Goal: Transaction & Acquisition: Download file/media

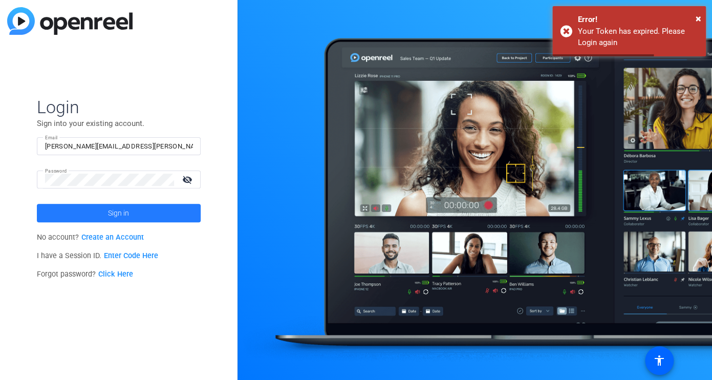
click at [137, 216] on span at bounding box center [119, 213] width 164 height 25
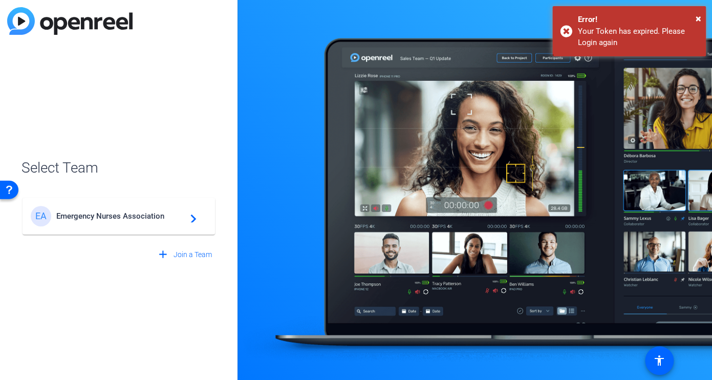
click at [162, 216] on span "Emergency Nurses Association" at bounding box center [120, 215] width 128 height 9
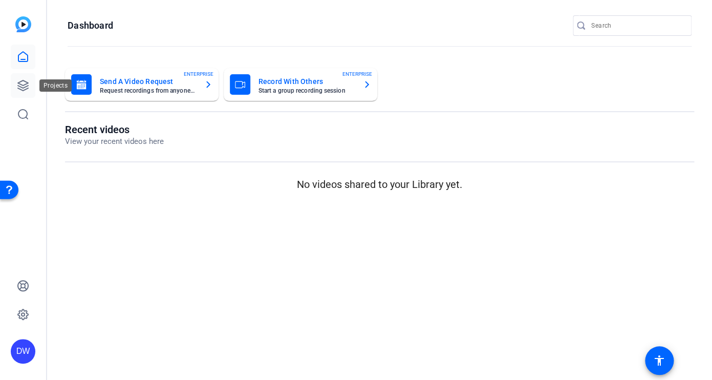
click at [24, 83] on icon at bounding box center [23, 85] width 12 height 12
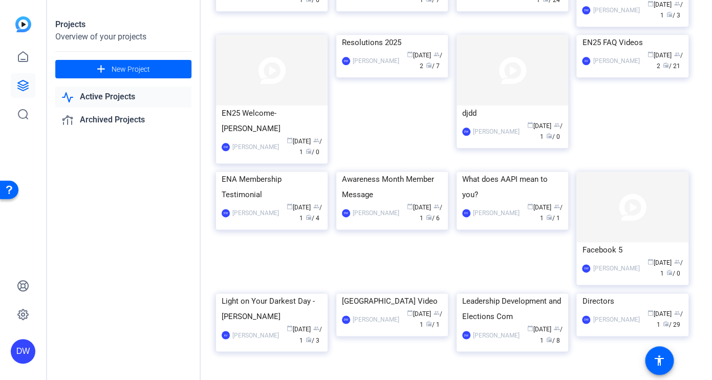
scroll to position [381, 0]
click at [365, 170] on img at bounding box center [392, 170] width 112 height 0
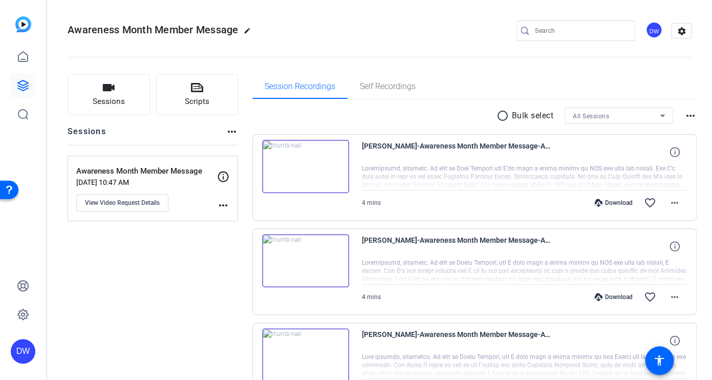
click at [615, 204] on div "Download" at bounding box center [613, 203] width 49 height 8
click at [668, 204] on mat-icon "more_horiz" at bounding box center [674, 203] width 12 height 12
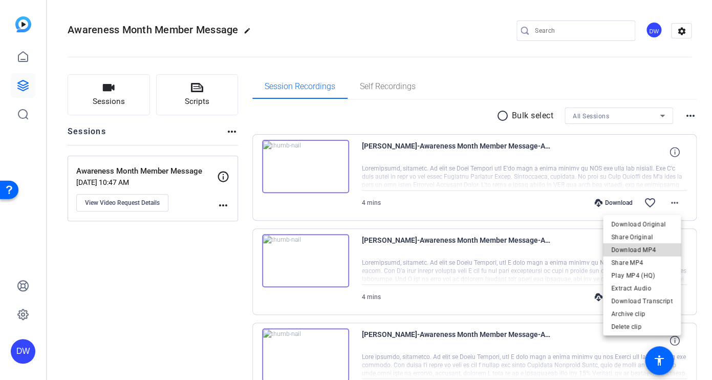
click at [654, 250] on span "Download MP4" at bounding box center [641, 250] width 61 height 12
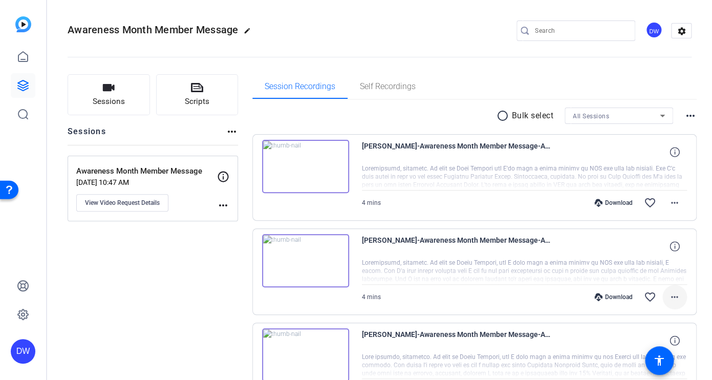
click at [668, 296] on mat-icon "more_horiz" at bounding box center [674, 297] width 12 height 12
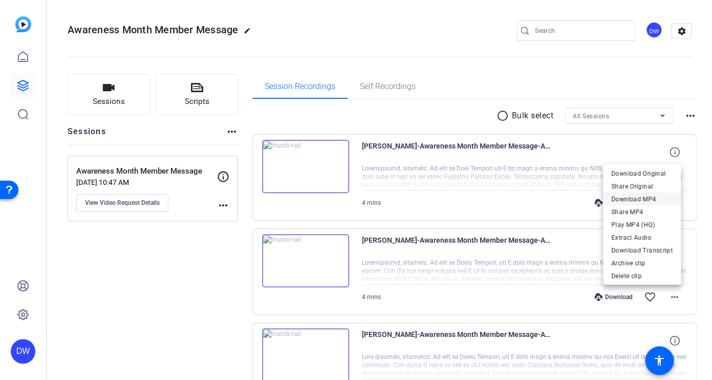
click at [653, 197] on span "Download MP4" at bounding box center [641, 199] width 61 height 12
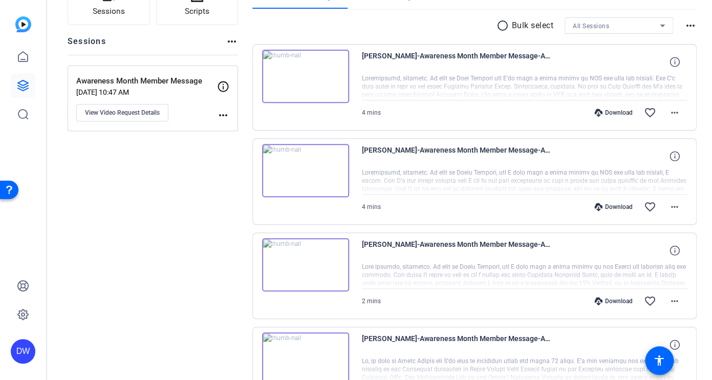
scroll to position [115, 0]
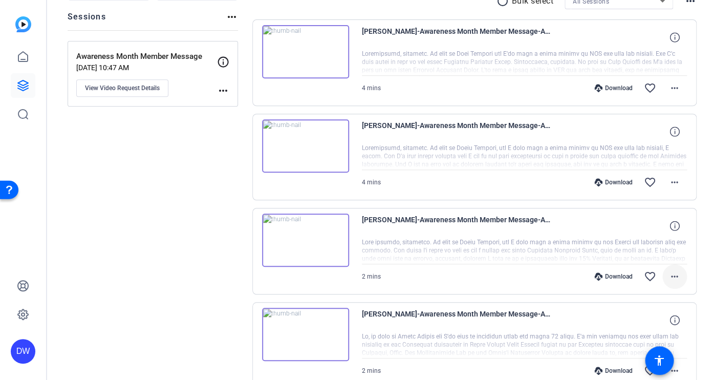
click at [668, 277] on mat-icon "more_horiz" at bounding box center [674, 276] width 12 height 12
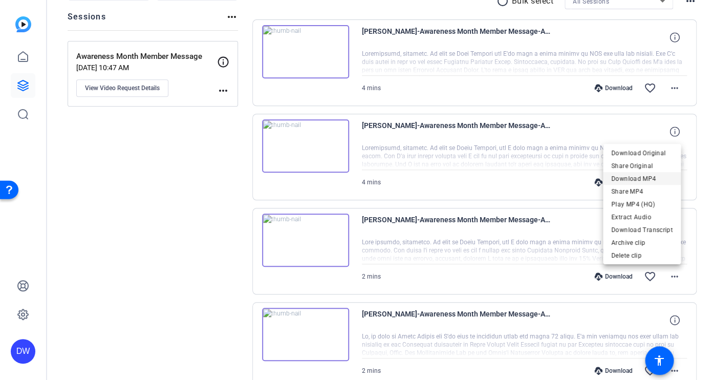
click at [633, 178] on span "Download MP4" at bounding box center [641, 178] width 61 height 12
